Goal: Task Accomplishment & Management: Manage account settings

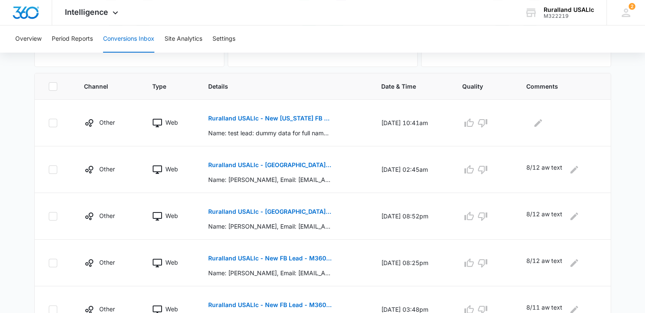
scroll to position [127, 0]
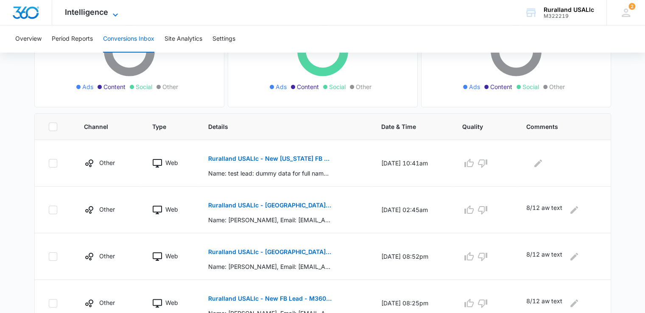
click at [115, 13] on icon at bounding box center [115, 15] width 10 height 10
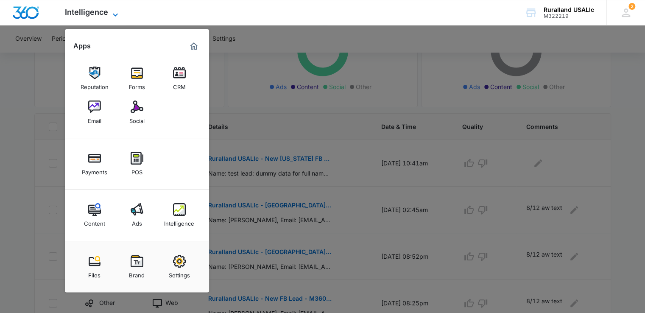
click at [115, 13] on icon at bounding box center [115, 15] width 10 height 10
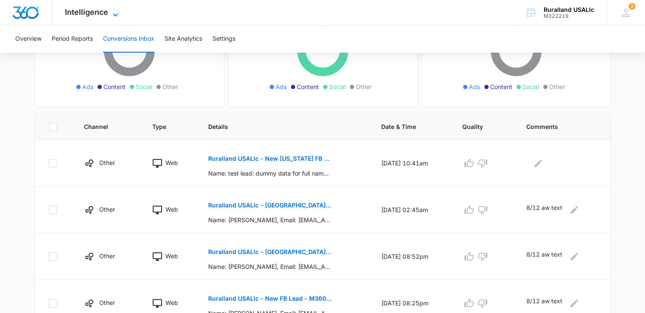
click at [115, 13] on icon at bounding box center [115, 15] width 10 height 10
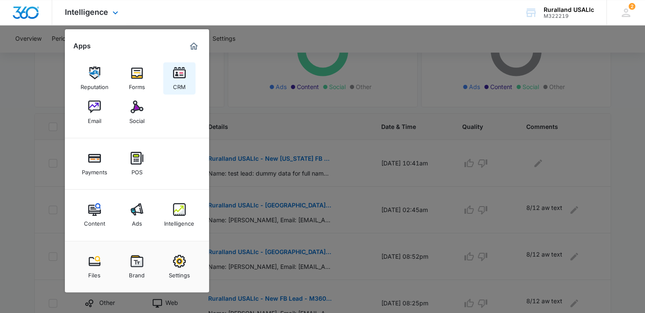
click at [179, 82] on div "CRM" at bounding box center [179, 84] width 13 height 11
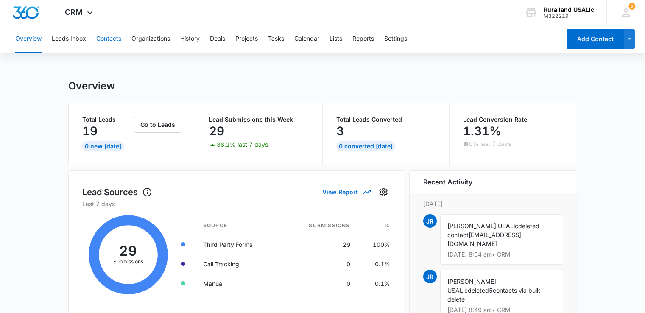
click at [110, 39] on button "Contacts" at bounding box center [108, 38] width 25 height 27
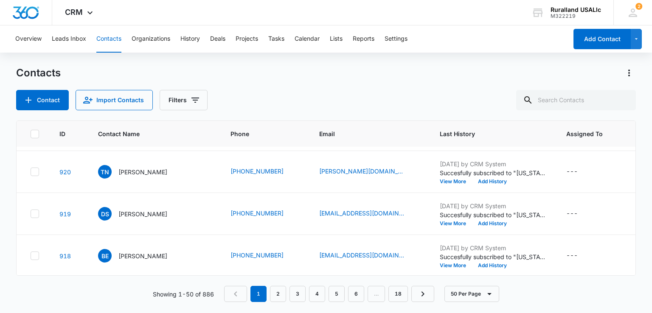
scroll to position [382, 0]
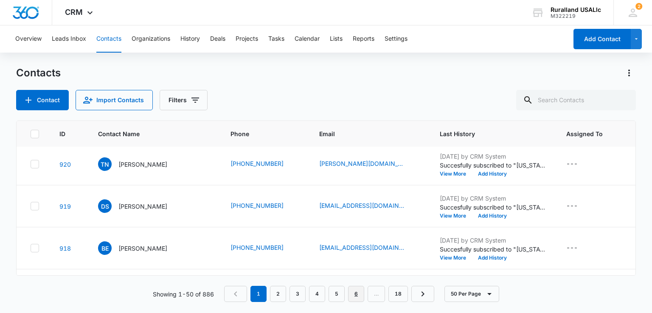
click at [359, 293] on link "6" at bounding box center [356, 294] width 16 height 16
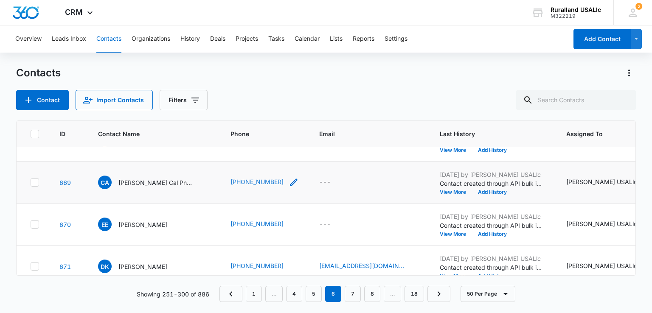
scroll to position [531, 0]
click at [290, 182] on icon "Phone - +15309050206 - Select to Edit Field" at bounding box center [294, 183] width 8 height 8
click at [279, 129] on input "Phone" at bounding box center [266, 127] width 107 height 20
type input "+"
click at [269, 156] on button "Cancel" at bounding box center [273, 154] width 30 height 16
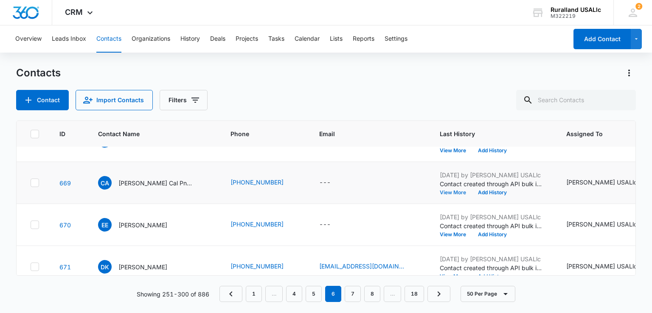
click at [439, 191] on button "View More" at bounding box center [455, 192] width 32 height 5
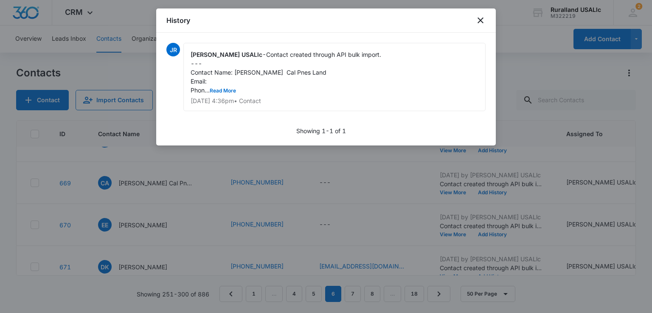
click at [353, 98] on p "[DATE] 4:36pm • Contact" at bounding box center [334, 101] width 288 height 6
click at [345, 89] on div "[PERSON_NAME] USALlc - Contact created through API bulk import. --- Contact Nam…" at bounding box center [334, 77] width 302 height 68
click at [346, 85] on div "[PERSON_NAME] USALlc - Contact created through API bulk import. --- Contact Nam…" at bounding box center [334, 77] width 302 height 68
click at [217, 88] on button "Read More" at bounding box center [223, 90] width 26 height 5
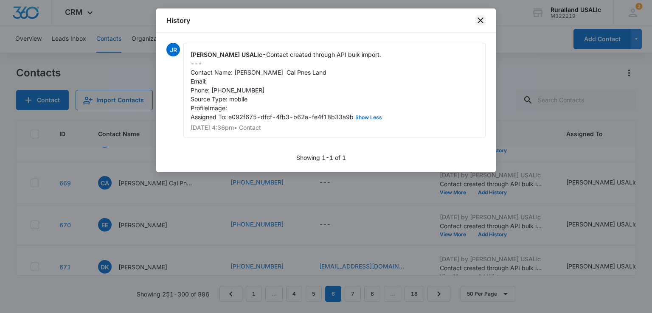
click at [480, 17] on icon "close" at bounding box center [480, 20] width 10 height 10
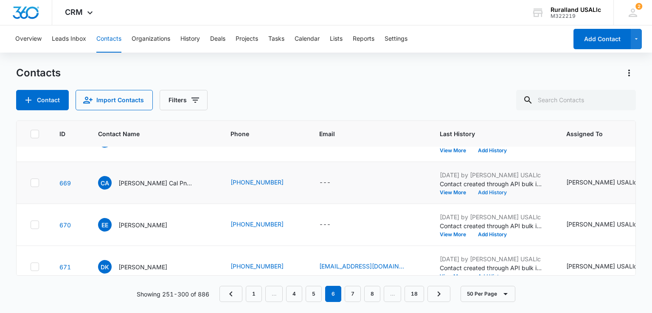
click at [472, 190] on button "Add History" at bounding box center [492, 192] width 41 height 5
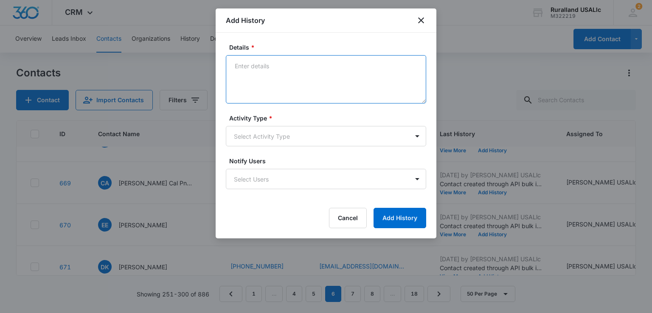
click at [290, 68] on textarea "Details *" at bounding box center [326, 79] width 200 height 48
type textarea "n"
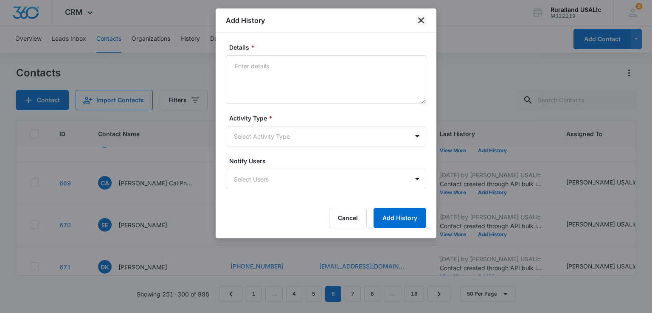
click at [424, 18] on icon "close" at bounding box center [421, 20] width 10 height 10
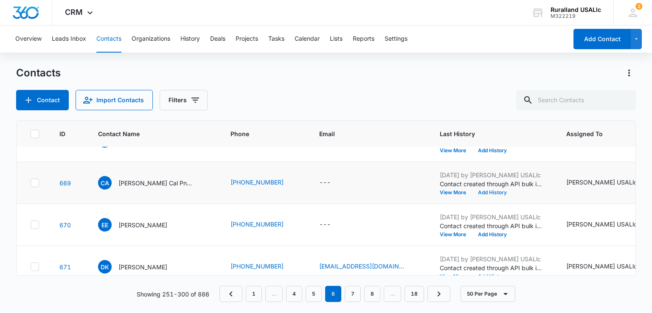
click at [472, 190] on button "Add History" at bounding box center [492, 192] width 41 height 5
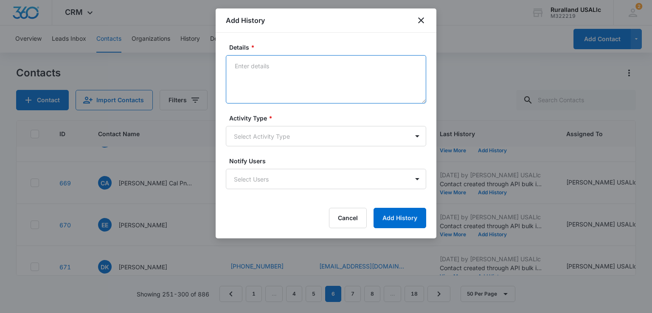
click at [333, 70] on textarea "Details *" at bounding box center [326, 79] width 200 height 48
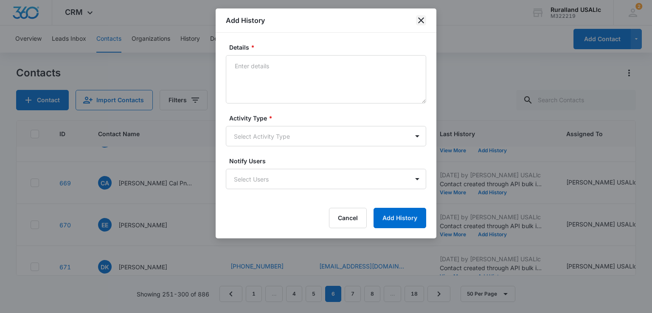
click at [418, 19] on icon "close" at bounding box center [421, 20] width 10 height 10
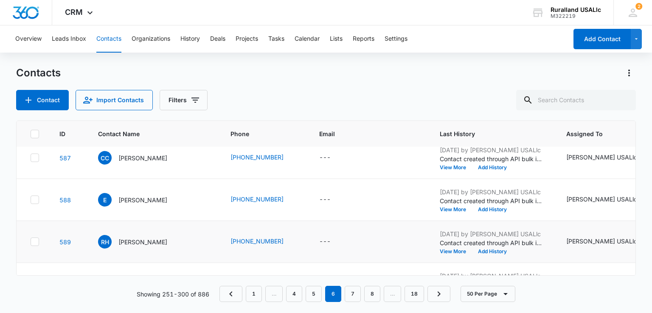
scroll to position [1846, 0]
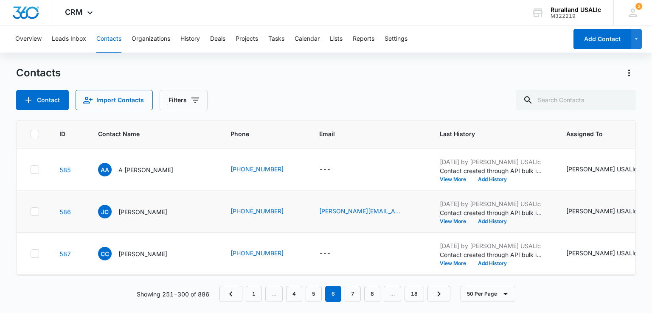
click at [34, 208] on icon at bounding box center [35, 212] width 8 height 8
click at [31, 212] on input "checkbox" at bounding box center [30, 212] width 0 height 0
checkbox input "true"
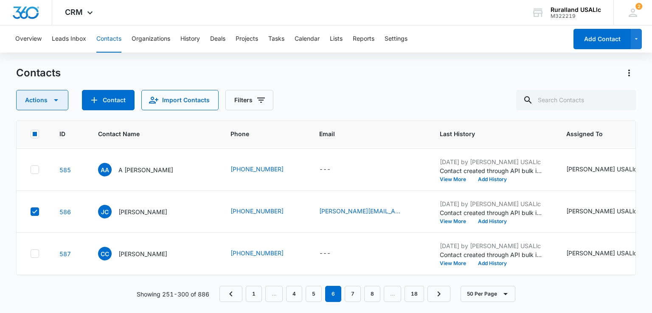
click at [54, 102] on icon "button" at bounding box center [56, 100] width 10 height 10
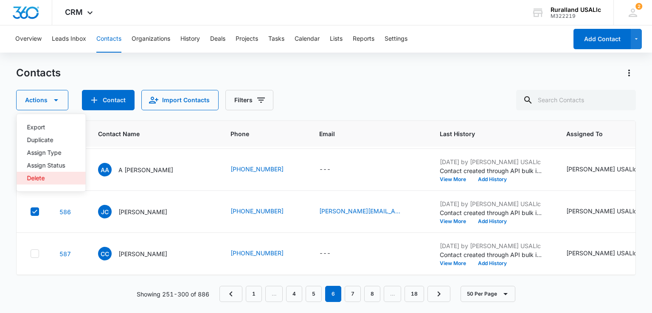
click at [36, 177] on div "Delete" at bounding box center [46, 178] width 38 height 6
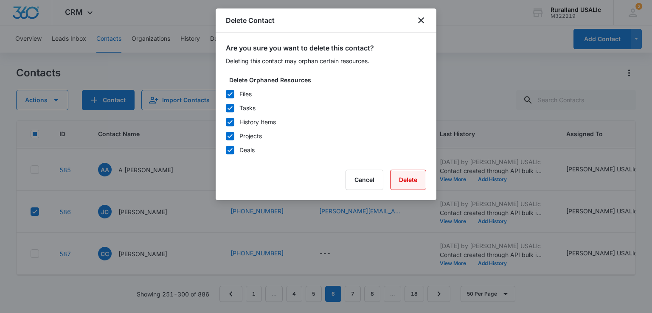
click at [412, 179] on button "Delete" at bounding box center [408, 180] width 36 height 20
